Goal: Task Accomplishment & Management: Manage account settings

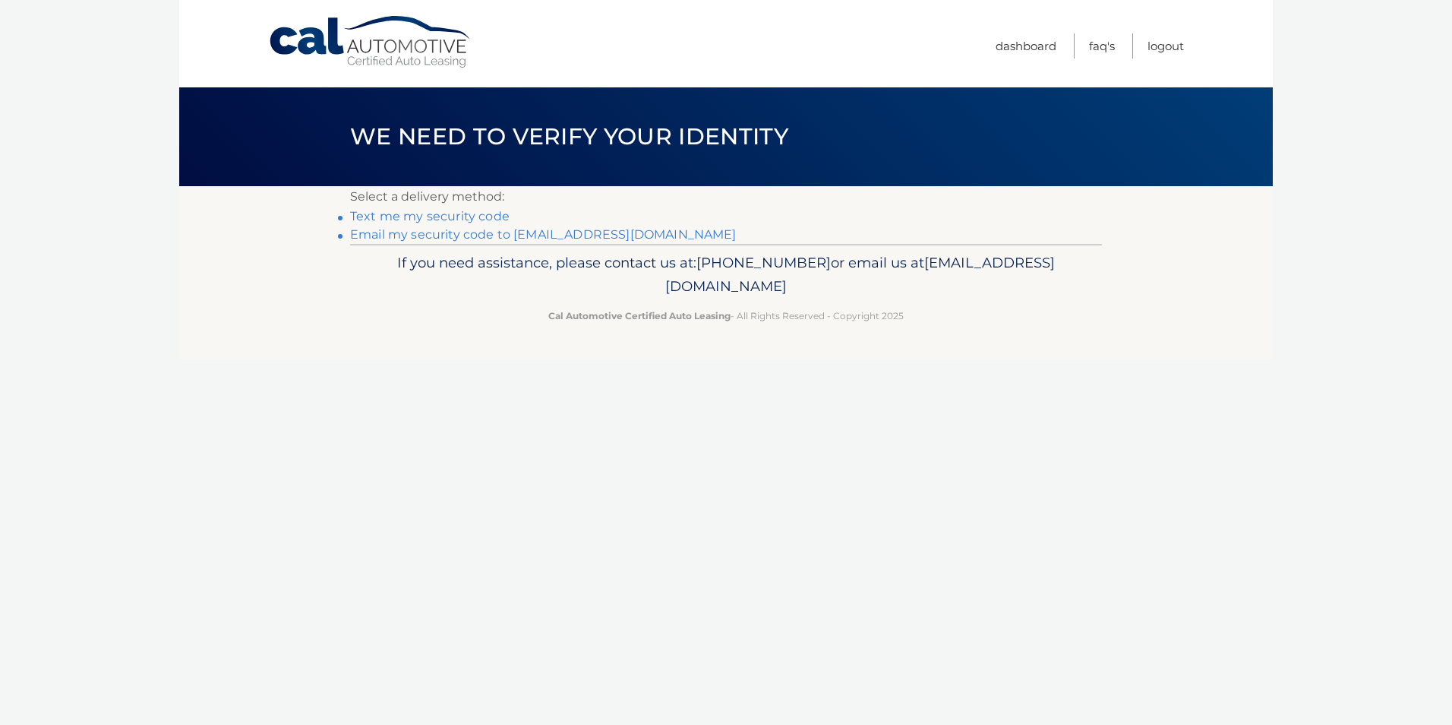
click at [421, 210] on link "Text me my security code" at bounding box center [430, 216] width 160 height 14
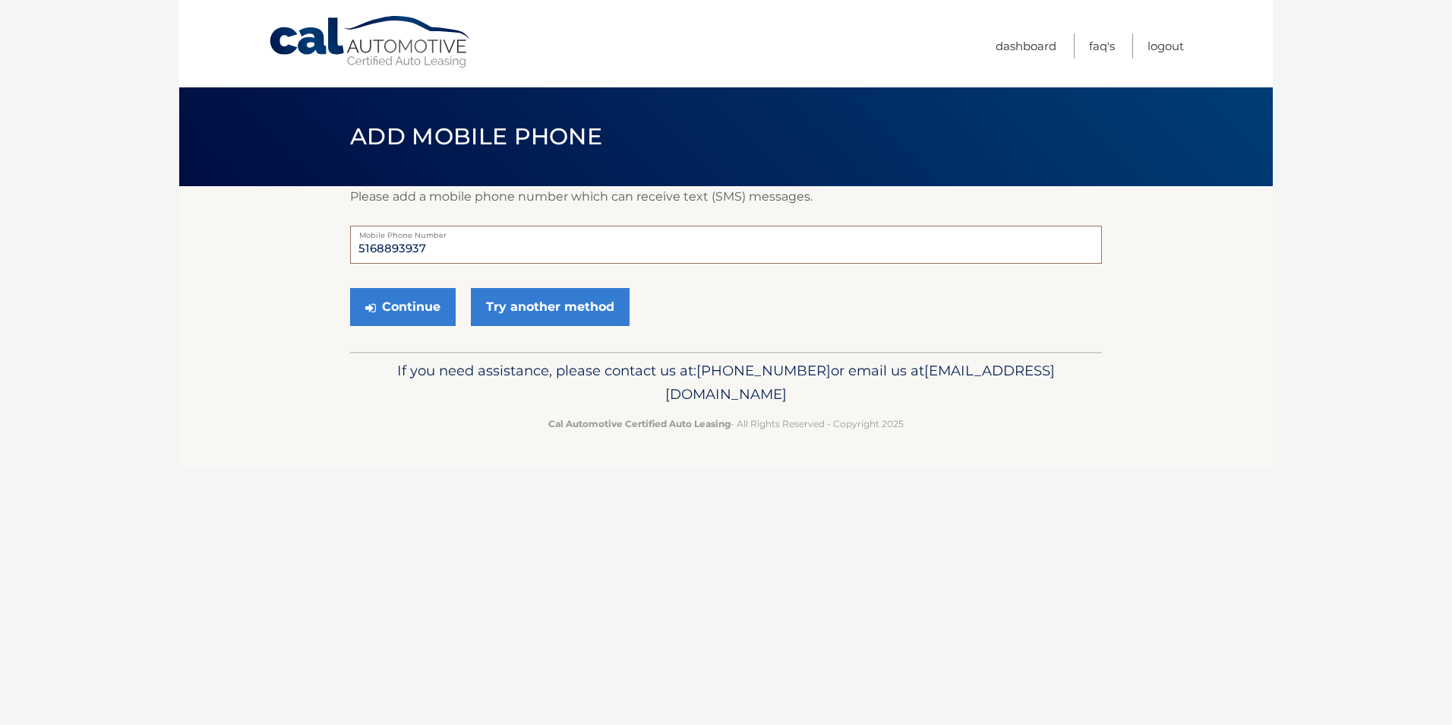
click at [468, 247] on input "5168893937" at bounding box center [726, 245] width 752 height 38
type input "5"
type input "5169245992"
click at [399, 305] on button "Continue" at bounding box center [403, 307] width 106 height 38
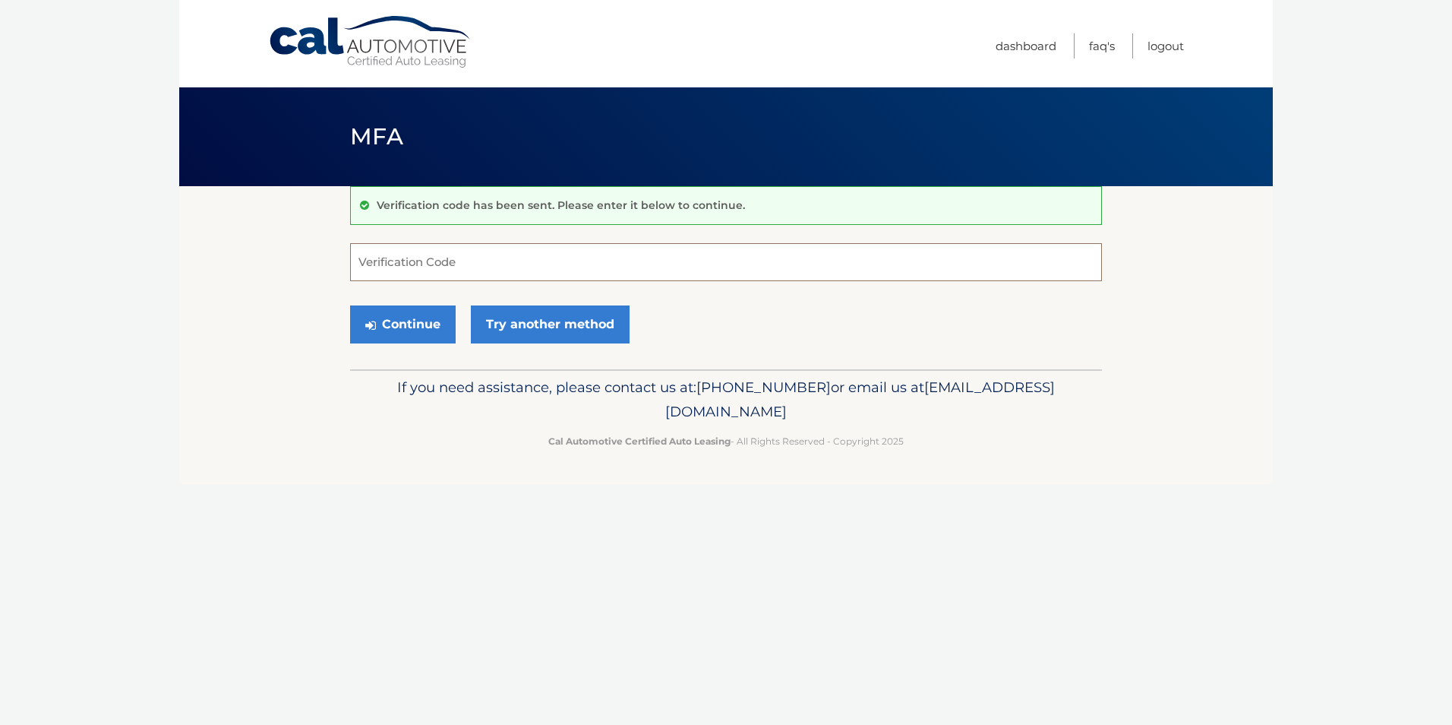
drag, startPoint x: 433, startPoint y: 259, endPoint x: 425, endPoint y: 256, distance: 8.9
click at [434, 256] on input "Verification Code" at bounding box center [726, 262] width 752 height 38
type input "710591"
click at [409, 320] on button "Continue" at bounding box center [403, 324] width 106 height 38
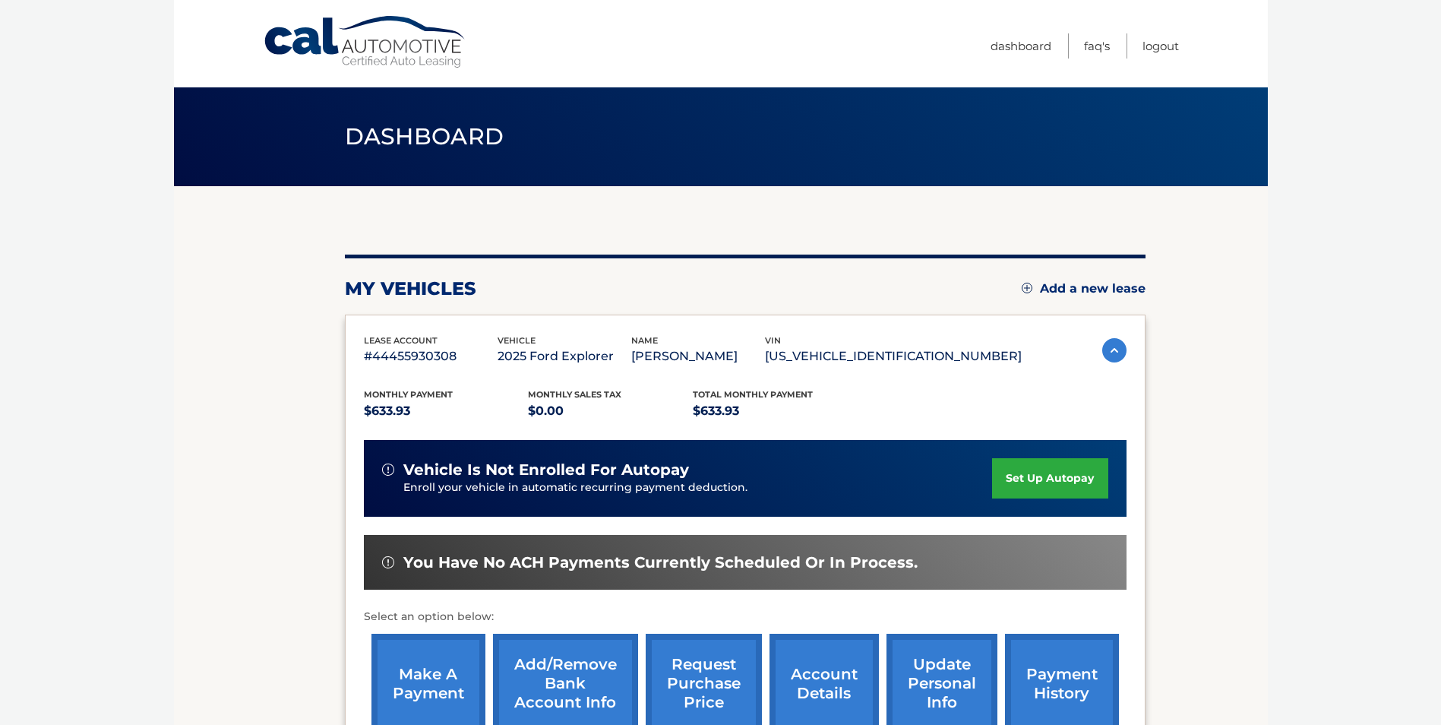
click at [1044, 479] on link "set up autopay" at bounding box center [1049, 478] width 115 height 40
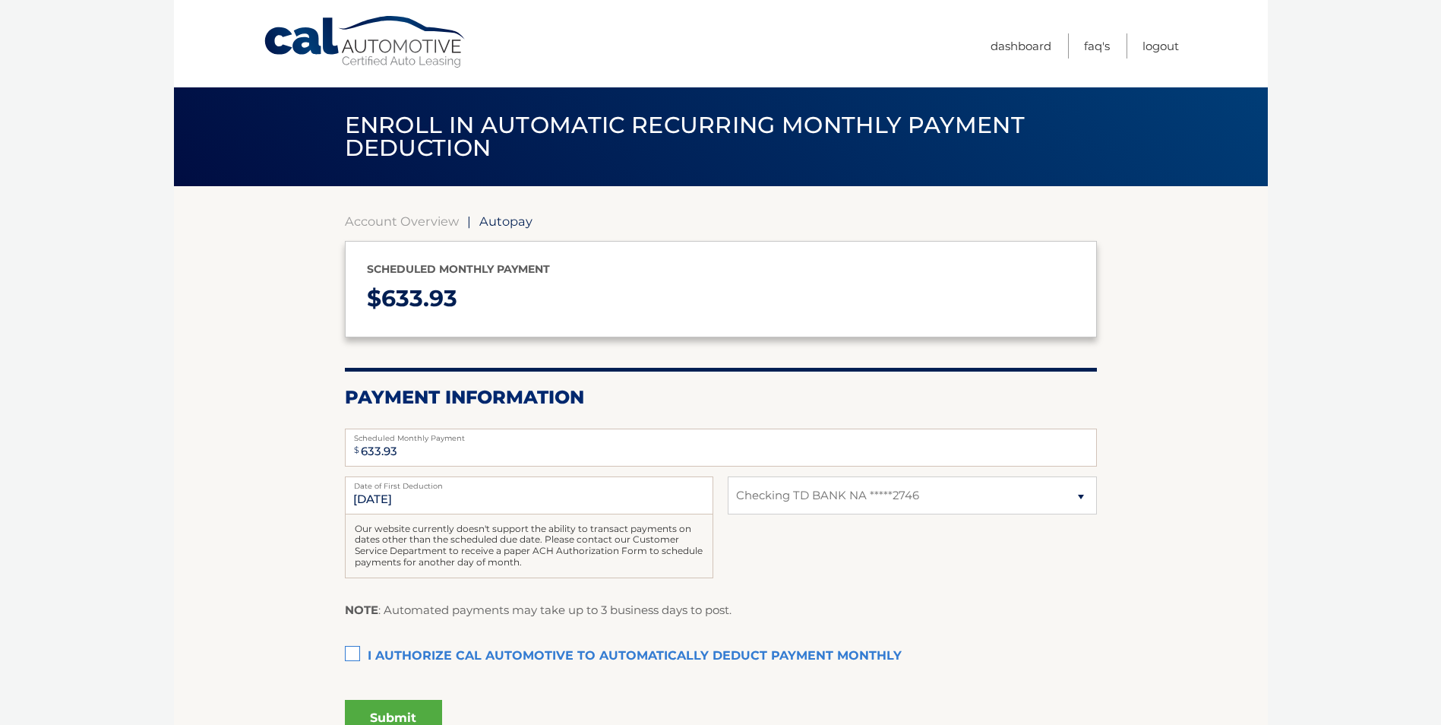
select select "ODdmZmZiMGEtNGE3MS00MTc2LTk0NDktMTQ0MmJiNzZmYzRl"
click at [355, 649] on label "I authorize cal automotive to automatically deduct payment monthly This checkbo…" at bounding box center [721, 656] width 752 height 30
click at [0, 0] on input "I authorize cal automotive to automatically deduct payment monthly This checkbo…" at bounding box center [0, 0] width 0 height 0
click at [382, 715] on button "Submit" at bounding box center [393, 718] width 97 height 36
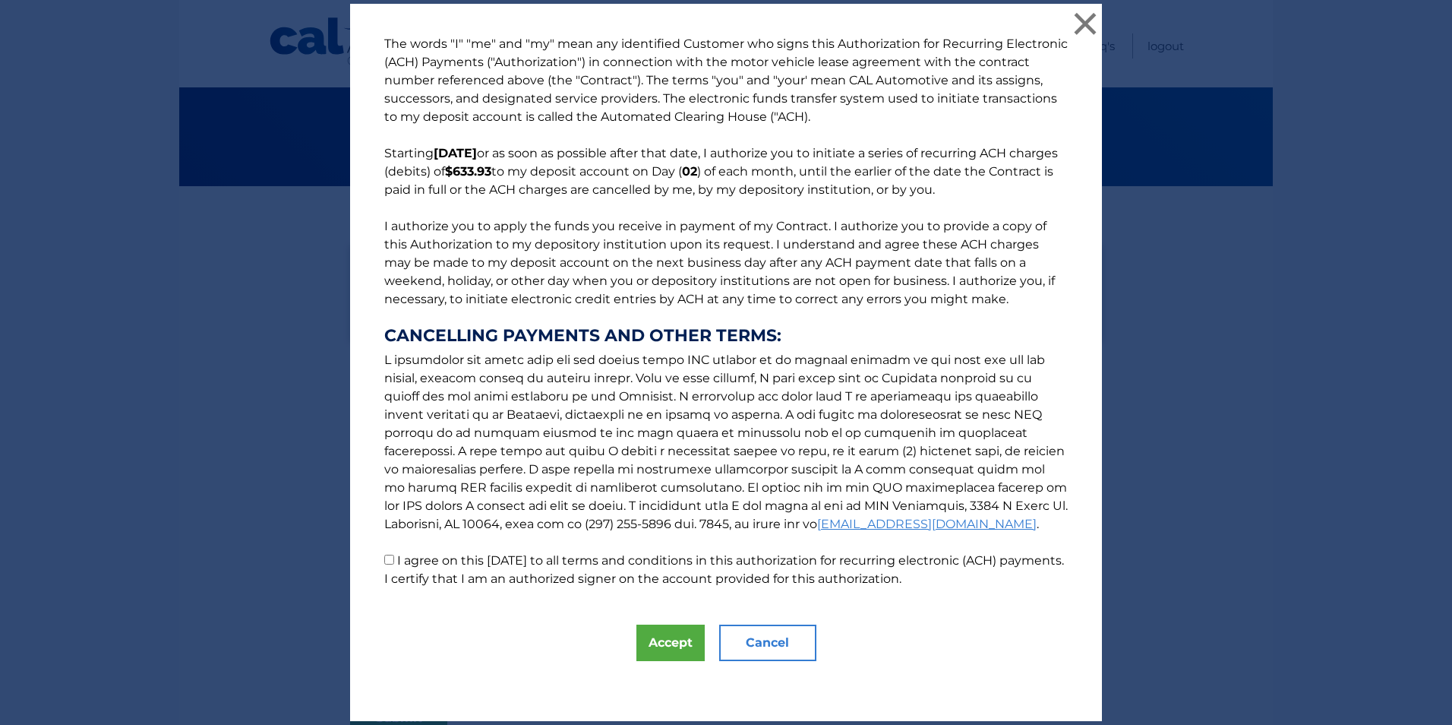
click at [384, 558] on input "I agree on this 10/06/2025 to all terms and conditions in this authorization fo…" at bounding box center [389, 560] width 10 height 10
checkbox input "true"
click at [662, 642] on button "Accept" at bounding box center [671, 642] width 68 height 36
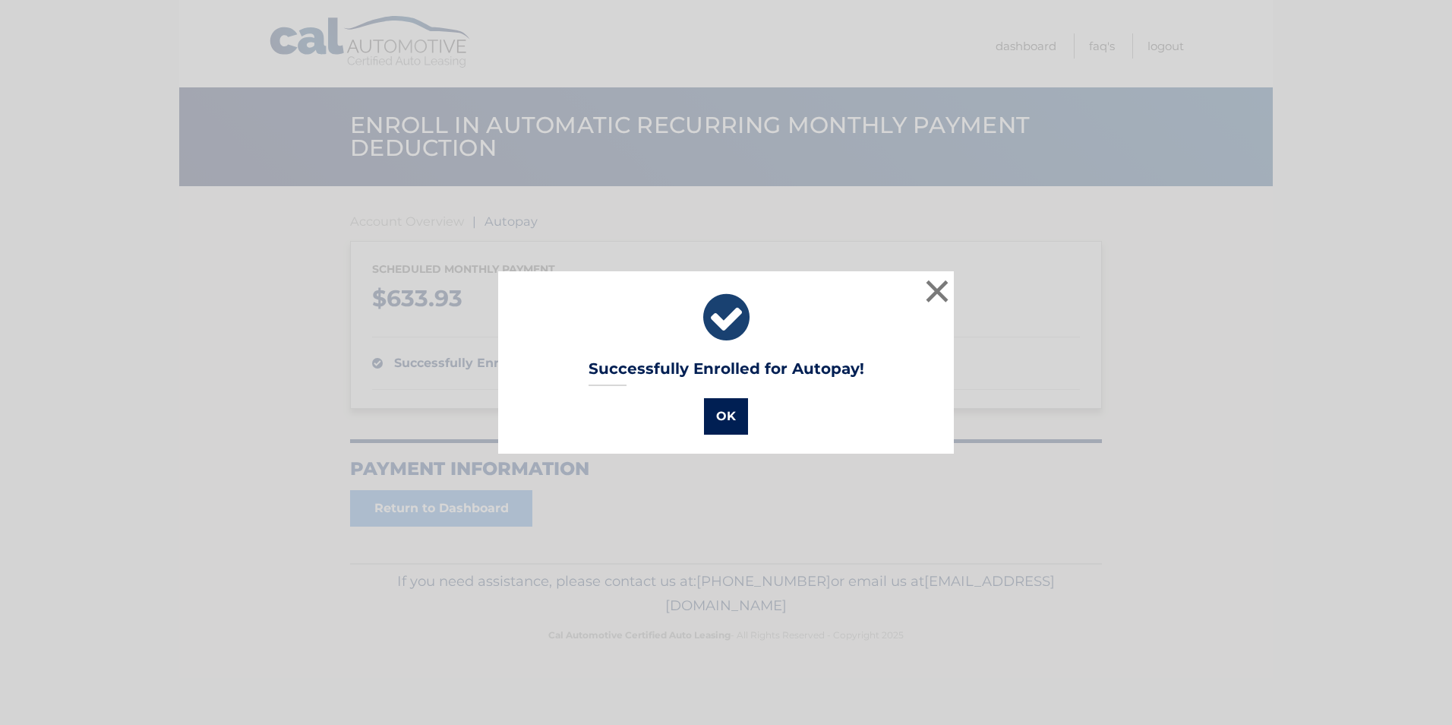
click at [716, 406] on button "OK" at bounding box center [726, 416] width 44 height 36
